Goal: Find specific page/section: Find specific page/section

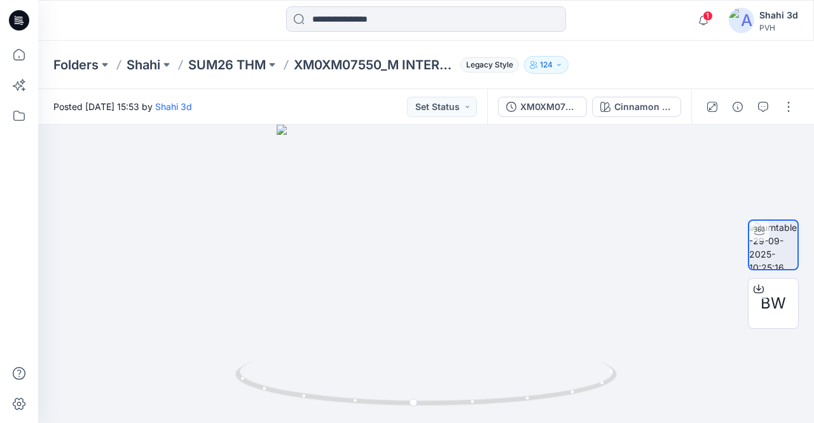
click at [359, 71] on p "XM0XM07550_M INTERLOCK PANEL RUGBY POLO" at bounding box center [374, 65] width 161 height 18
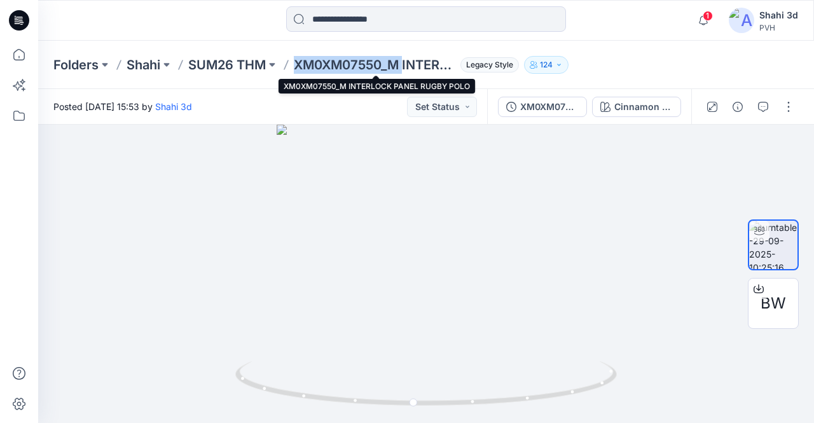
click at [359, 71] on p "XM0XM07550_M INTERLOCK PANEL RUGBY POLO" at bounding box center [374, 65] width 161 height 18
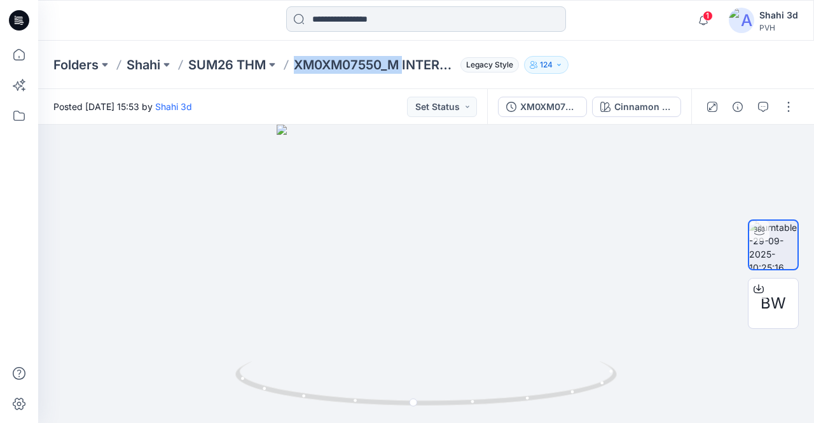
copy p "XM0XM07550_M"
click at [359, 24] on input at bounding box center [426, 18] width 280 height 25
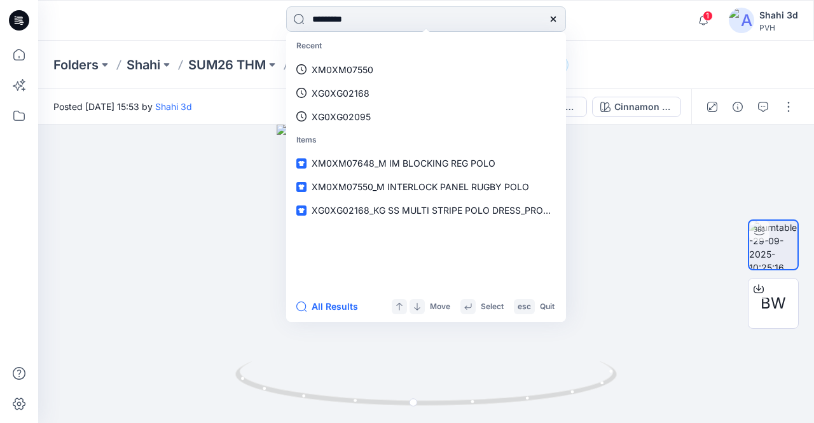
type input "**********"
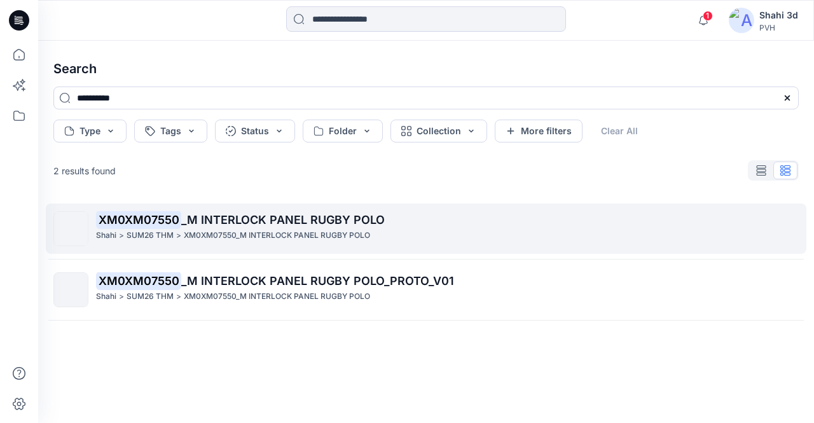
click at [276, 228] on p "XM0XM07550 _M INTERLOCK PANEL RUGBY POLO" at bounding box center [447, 220] width 702 height 18
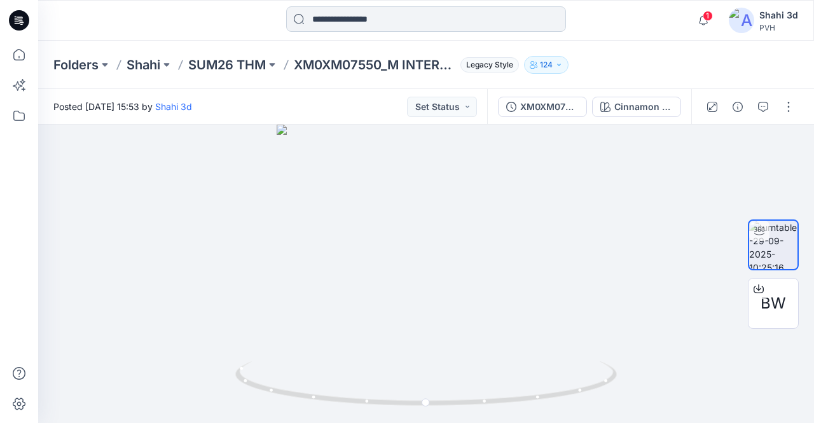
click at [392, 30] on input at bounding box center [426, 18] width 280 height 25
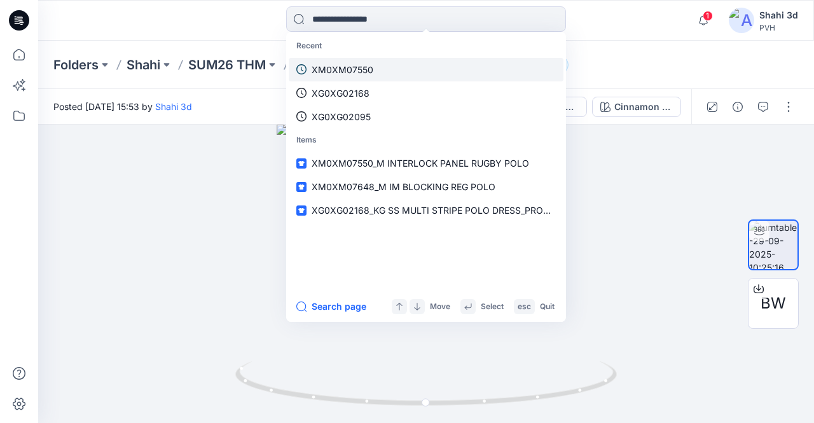
click at [371, 62] on link "XM0XM07550" at bounding box center [426, 70] width 275 height 24
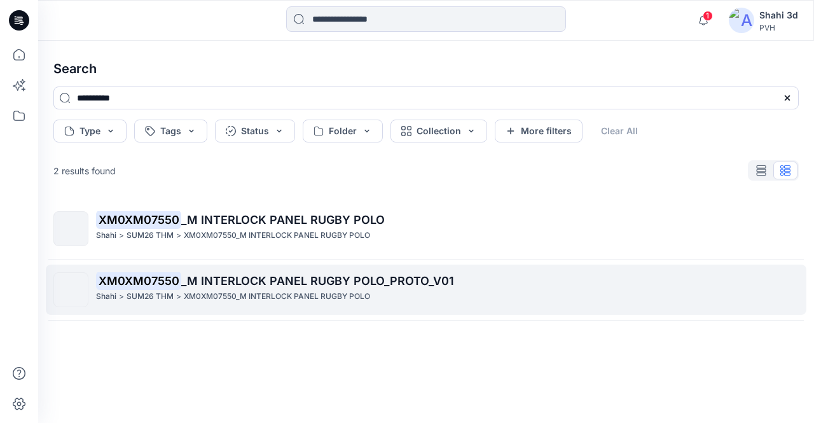
click at [264, 269] on link "XM0XM07550 _M INTERLOCK PANEL RUGBY POLO_PROTO_V01 Shahi > SUM26 THM > XM0XM075…" at bounding box center [426, 289] width 760 height 50
